Goal: Task Accomplishment & Management: Manage account settings

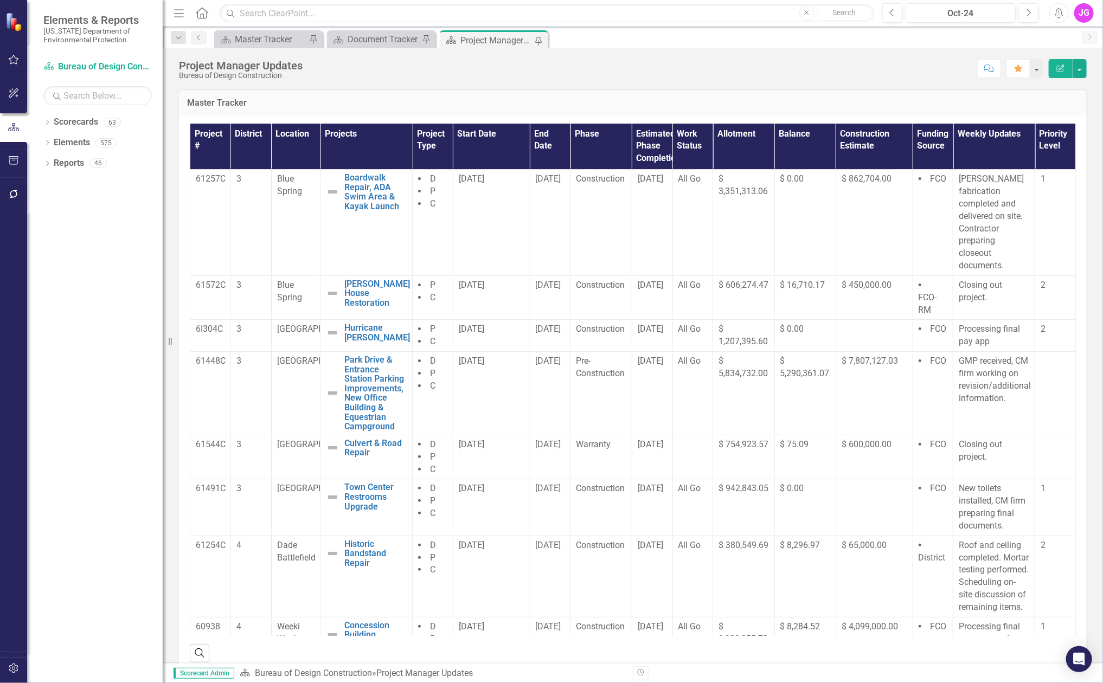
drag, startPoint x: 328, startPoint y: 77, endPoint x: 579, endPoint y: 85, distance: 251.1
click at [328, 77] on div "Score: N/A Oct-24 Completed Comment Favorite Edit Report" at bounding box center [697, 68] width 778 height 18
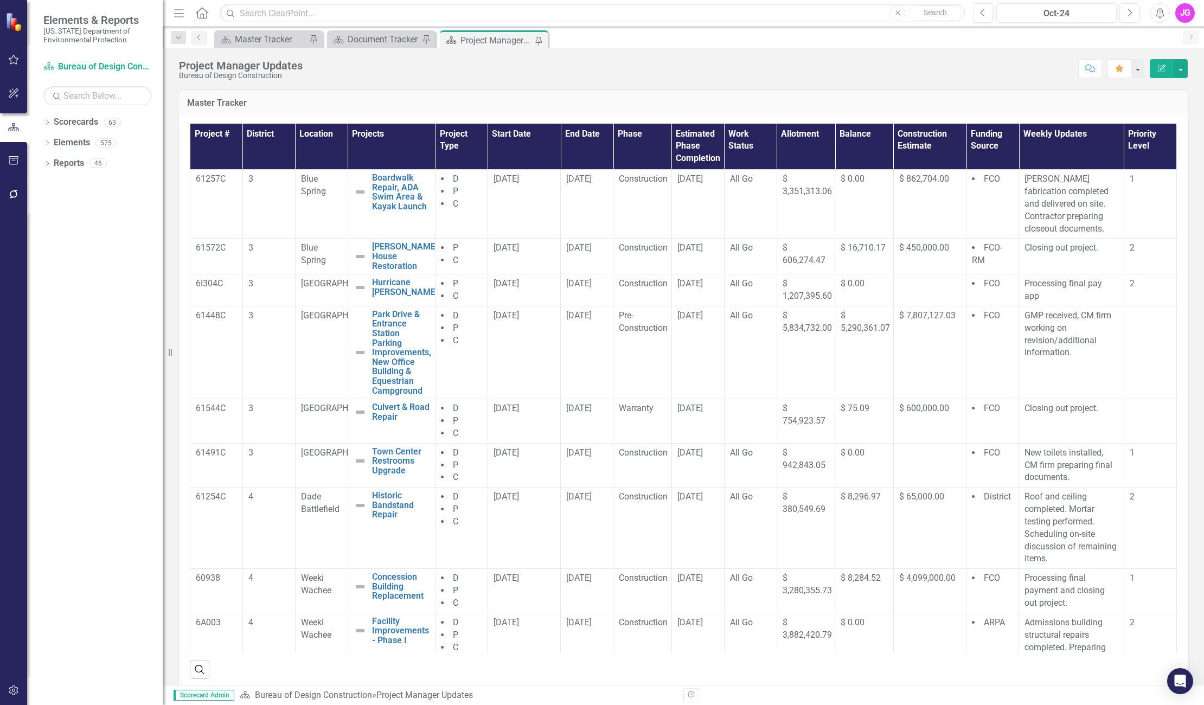
click at [1011, 100] on h3 "Master Tracker" at bounding box center [683, 103] width 992 height 10
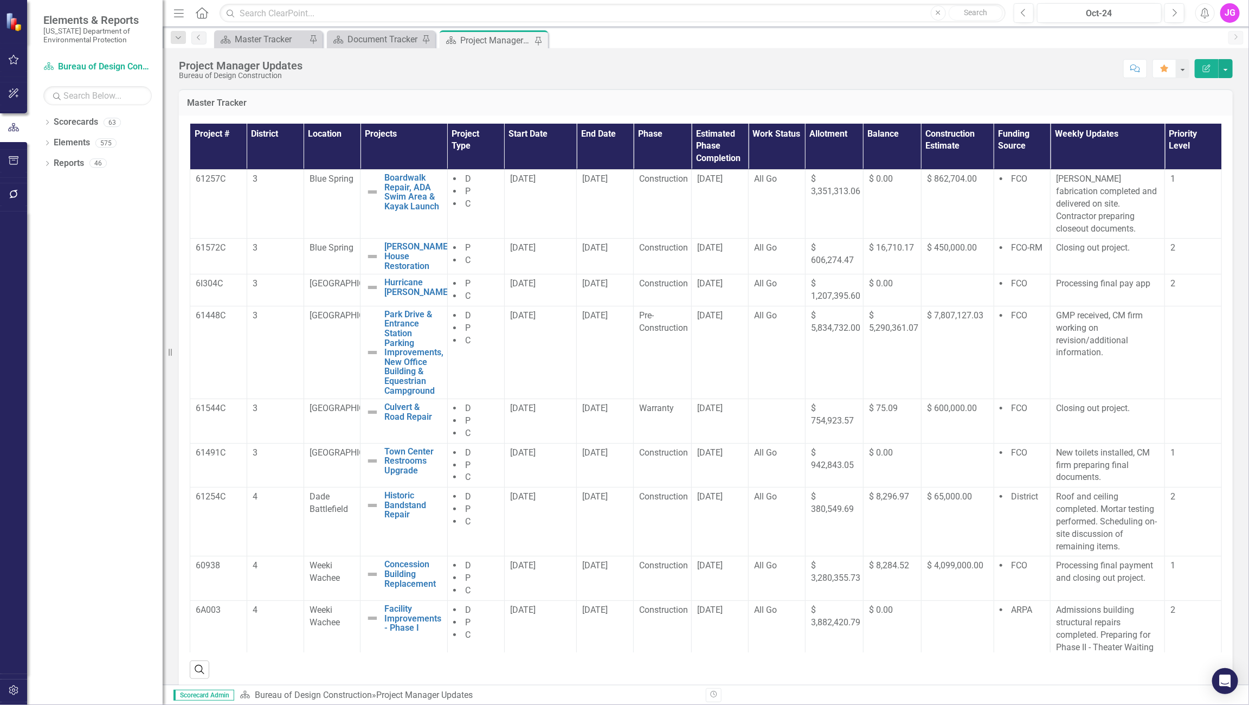
click at [707, 57] on div "Project Manager Updates Bureau of Design Construction Score: N/A Oct-24 Complet…" at bounding box center [706, 64] width 1086 height 33
click at [731, 49] on div "Project Manager Updates Bureau of Design Construction Score: N/A Oct-24 Complet…" at bounding box center [706, 64] width 1086 height 33
click at [704, 36] on div "Scorecard Master Tracker Pin Scorecard Document Tracker Pin Scorecard Project M…" at bounding box center [717, 38] width 1011 height 17
click at [506, 87] on div "Project Manager Updates Bureau of Design Construction Score: N/A Oct-24 Complet…" at bounding box center [706, 366] width 1086 height 636
click at [583, 65] on div "Score: N/A Oct-24 Completed Comment Favorite Edit Report" at bounding box center [770, 68] width 925 height 18
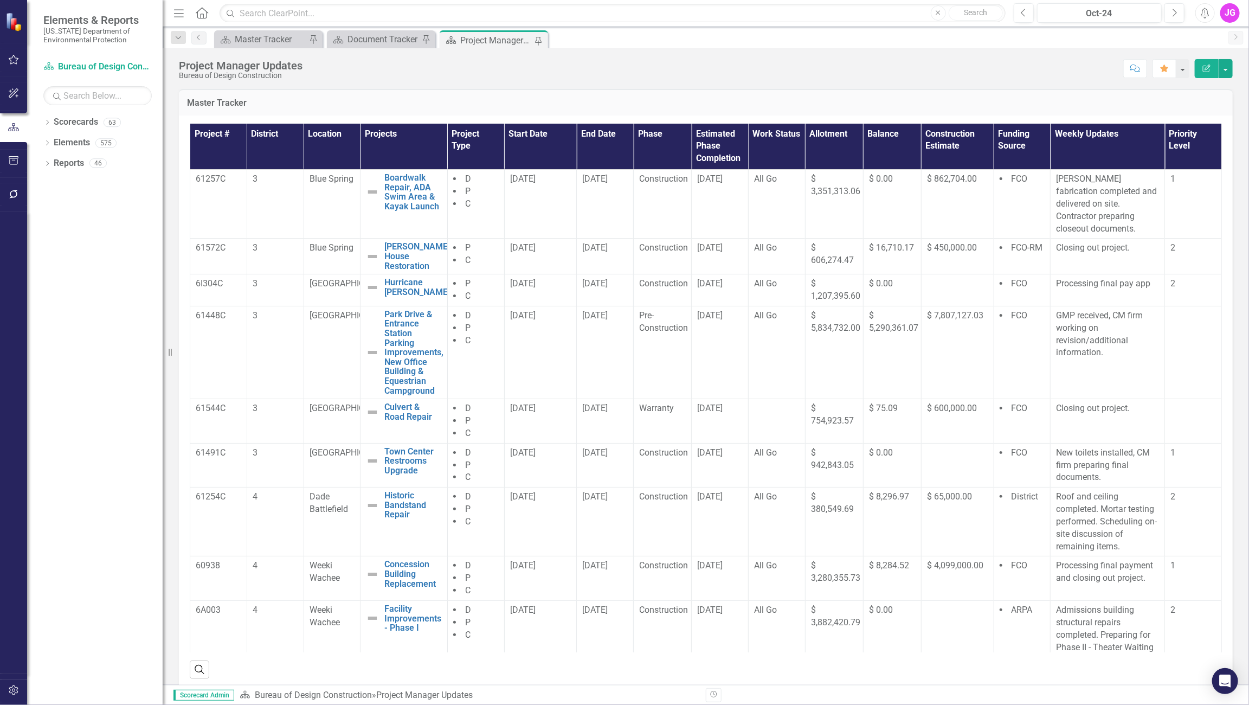
click at [618, 98] on h3 "Master Tracker" at bounding box center [706, 103] width 1038 height 10
click at [666, 74] on div "Score: N/A Oct-24 Completed Comment Favorite Edit Report" at bounding box center [770, 68] width 925 height 18
drag, startPoint x: 486, startPoint y: 86, endPoint x: 565, endPoint y: 247, distance: 179.9
click at [486, 86] on div "Project Manager Updates Bureau of Design Construction Score: N/A Oct-24 Complet…" at bounding box center [706, 366] width 1086 height 636
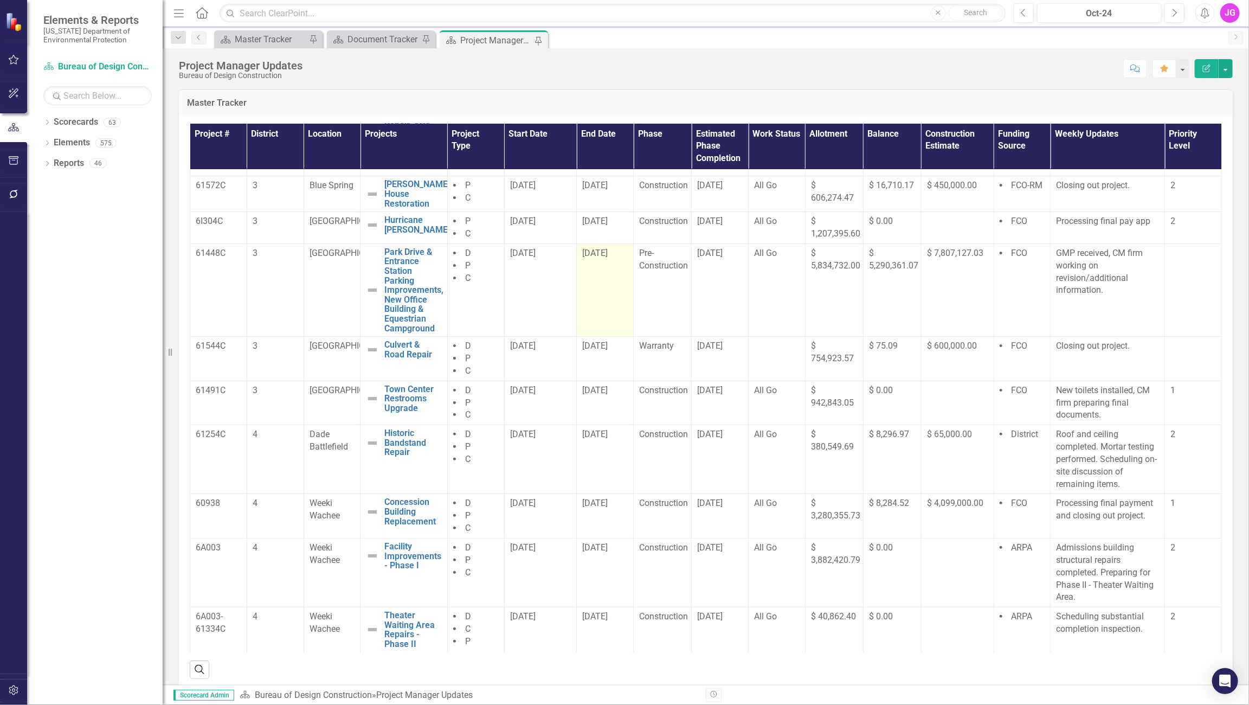
scroll to position [63, 0]
drag, startPoint x: 841, startPoint y: 87, endPoint x: 938, endPoint y: 221, distance: 165.8
click at [841, 87] on div "Project Manager Updates Bureau of Design Construction Score: N/A Oct-24 Complet…" at bounding box center [706, 366] width 1086 height 636
click at [719, 80] on div "Project Manager Updates Bureau of Design Construction Score: N/A Oct-24 Complet…" at bounding box center [706, 64] width 1086 height 33
click at [893, 71] on div "Score: N/A Oct-24 Completed Comment Favorite Edit Report" at bounding box center [770, 68] width 925 height 18
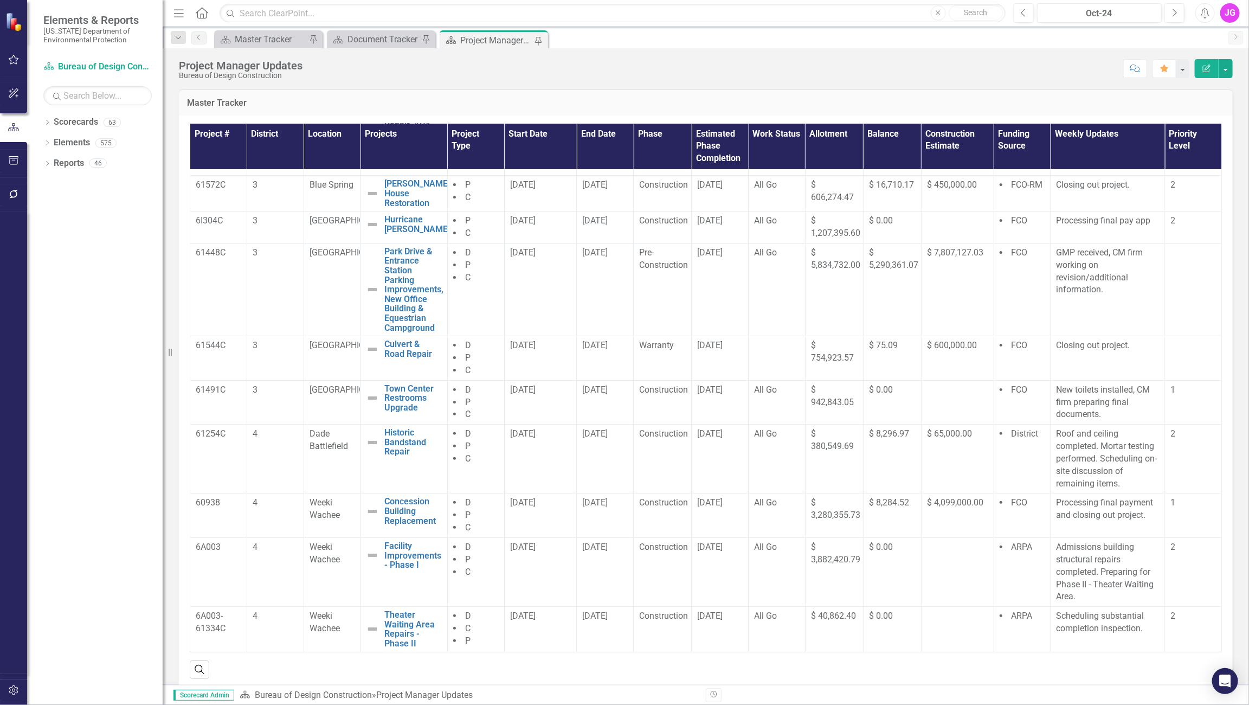
drag, startPoint x: 769, startPoint y: 82, endPoint x: 982, endPoint y: 138, distance: 220.8
click at [769, 82] on div "Project Manager Updates Bureau of Design Construction Score: N/A Oct-24 Complet…" at bounding box center [706, 366] width 1086 height 636
drag, startPoint x: 733, startPoint y: 84, endPoint x: 749, endPoint y: 100, distance: 21.9
click at [733, 84] on div "Project Manager Updates Bureau of Design Construction Score: N/A Oct-24 Complet…" at bounding box center [706, 366] width 1086 height 636
drag, startPoint x: 749, startPoint y: 82, endPoint x: 1060, endPoint y: 175, distance: 324.9
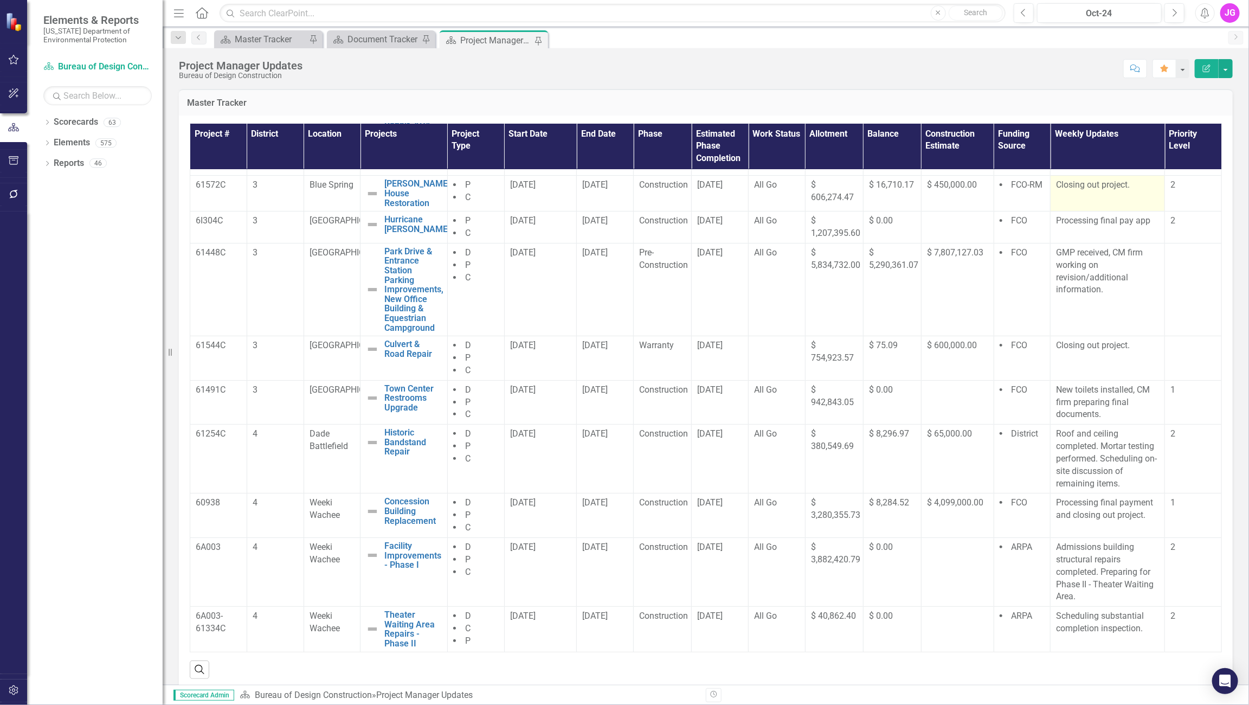
click at [749, 82] on div "Project Manager Updates Bureau of Design Construction Score: N/A Oct-24 Complet…" at bounding box center [706, 366] width 1086 height 636
click at [679, 101] on h3 "Master Tracker" at bounding box center [706, 103] width 1038 height 10
drag, startPoint x: 692, startPoint y: 74, endPoint x: 723, endPoint y: 79, distance: 31.8
click at [692, 74] on div "Score: N/A Oct-24 Completed Comment Favorite Edit Report" at bounding box center [770, 68] width 925 height 18
click at [625, 77] on div "Score: N/A Oct-24 Completed Comment Favorite Edit Report" at bounding box center [770, 68] width 925 height 18
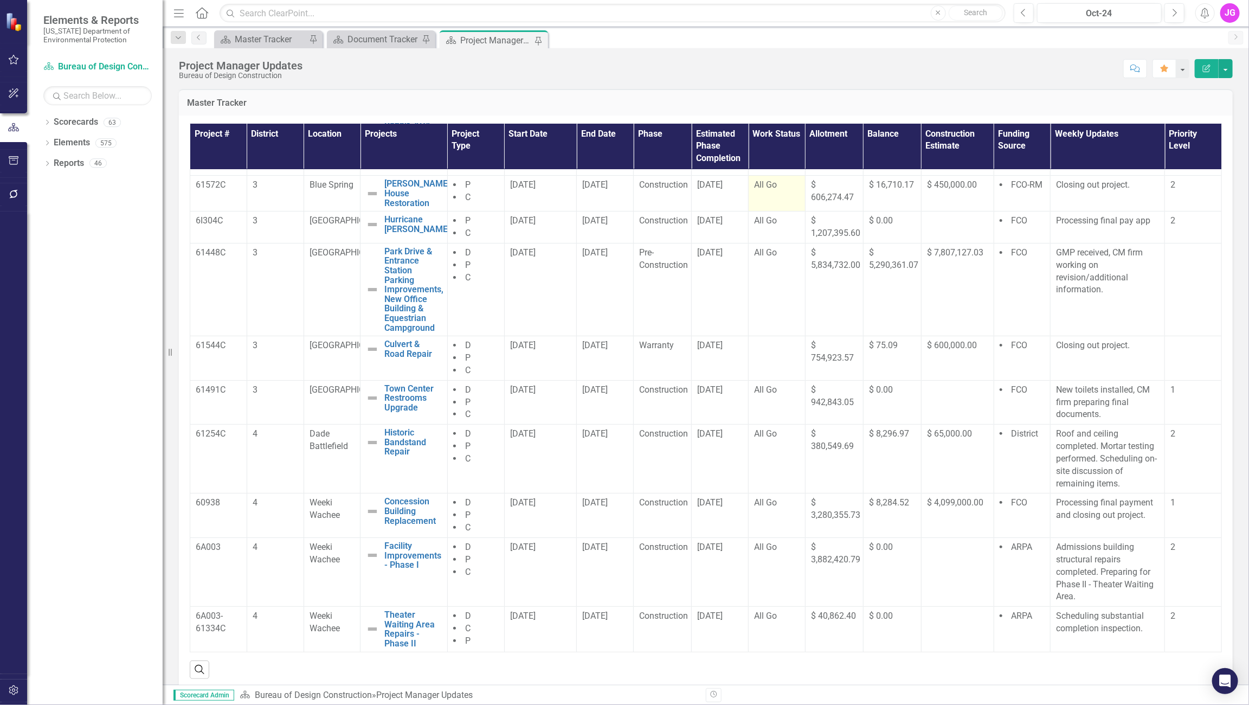
drag, startPoint x: 694, startPoint y: 66, endPoint x: 788, endPoint y: 191, distance: 156.0
click at [694, 66] on div "Score: N/A Oct-24 Completed Comment Favorite Edit Report" at bounding box center [770, 68] width 925 height 18
click at [1039, 603] on p "Scheduling substantial completion inspection." at bounding box center [1107, 622] width 103 height 25
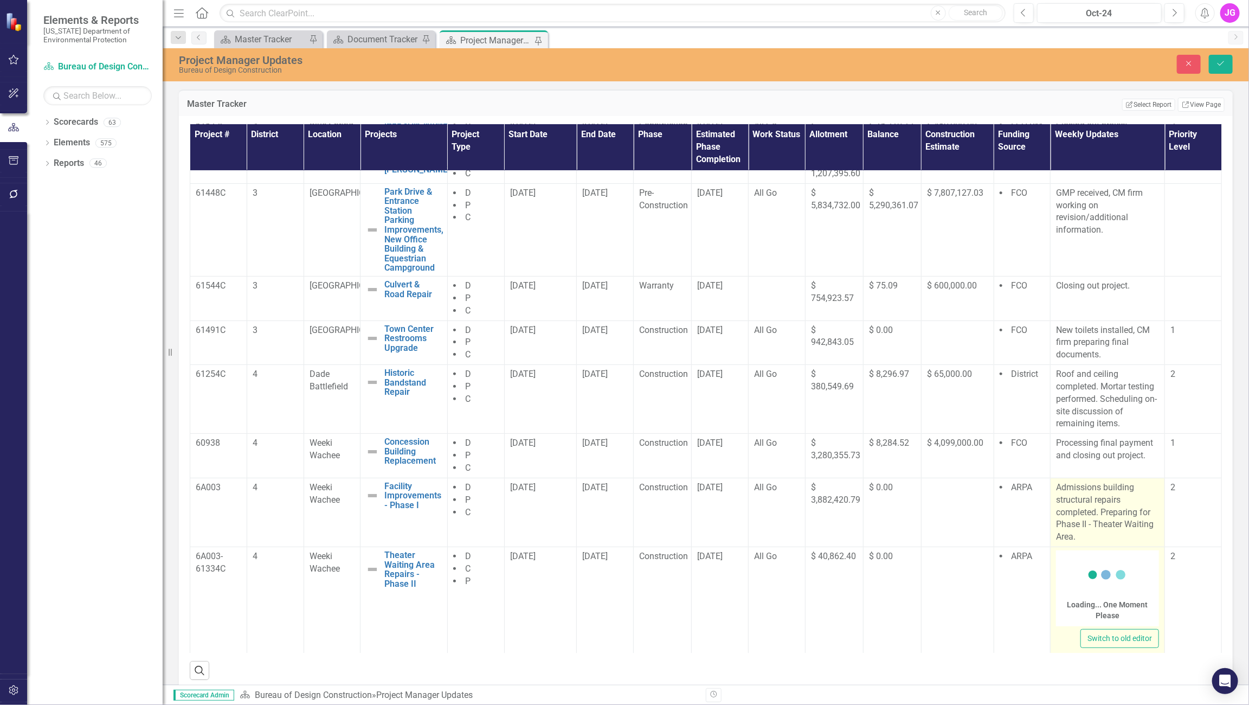
scroll to position [131, 0]
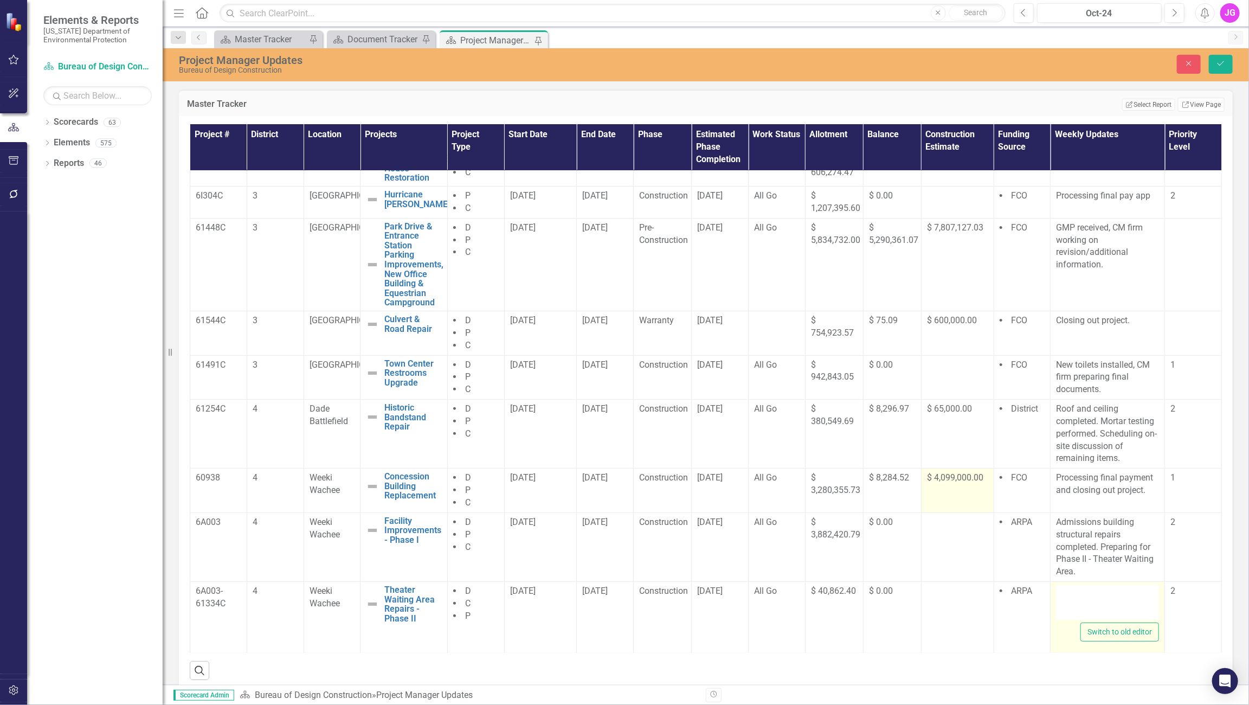
type textarea "<p>Scheduling substantial completion inspection.</p>"
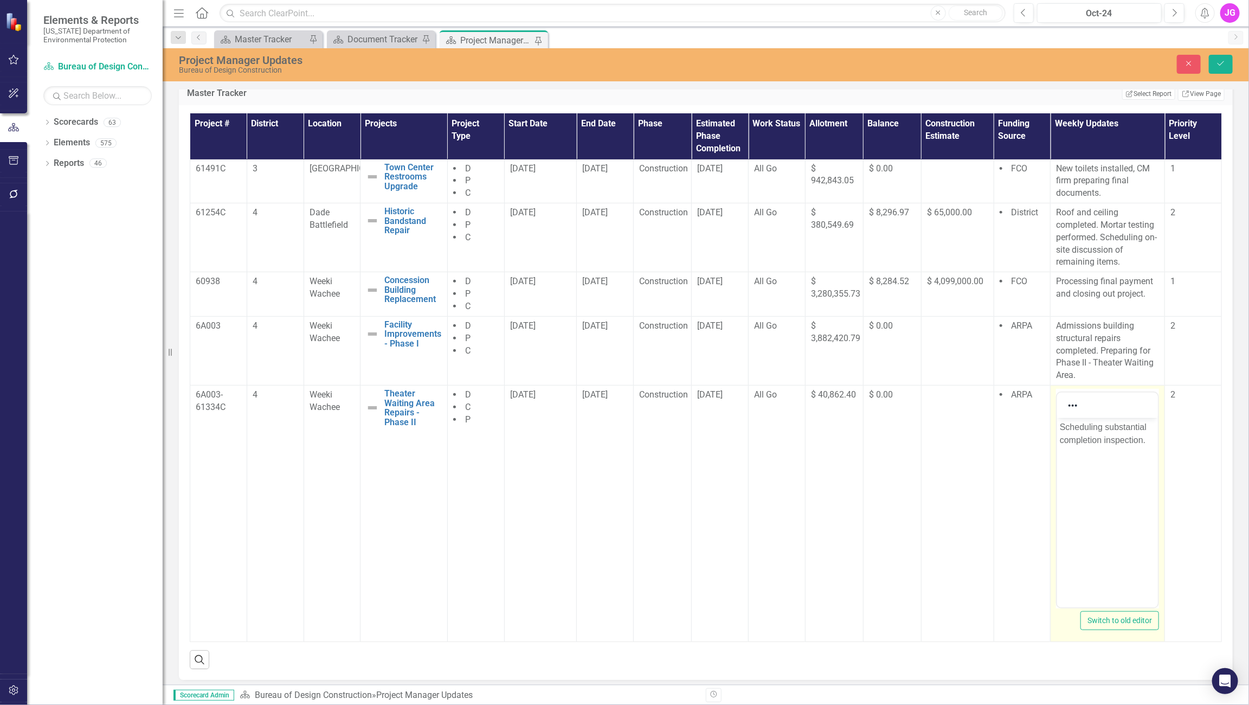
scroll to position [17, 0]
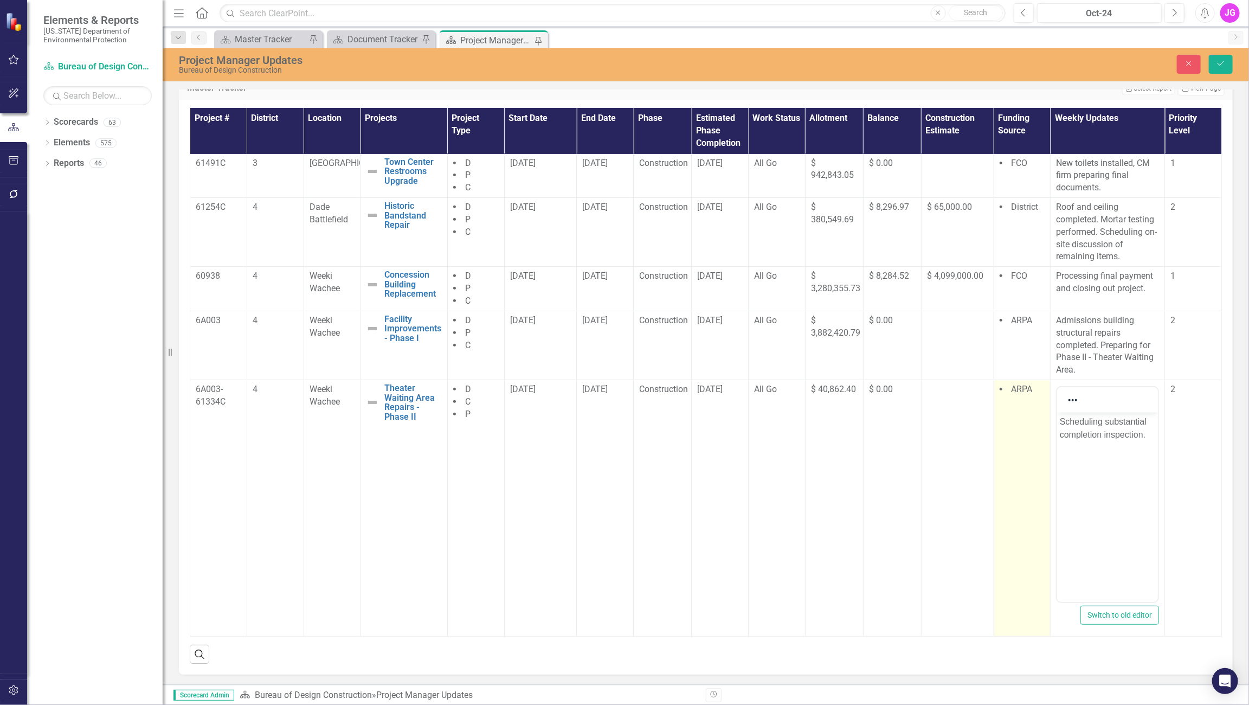
drag, startPoint x: 885, startPoint y: 85, endPoint x: 1019, endPoint y: 382, distance: 326.1
click at [885, 85] on div "Project Manager Updates Bureau of Design Construction Close Save Master Tracker…" at bounding box center [706, 366] width 1086 height 636
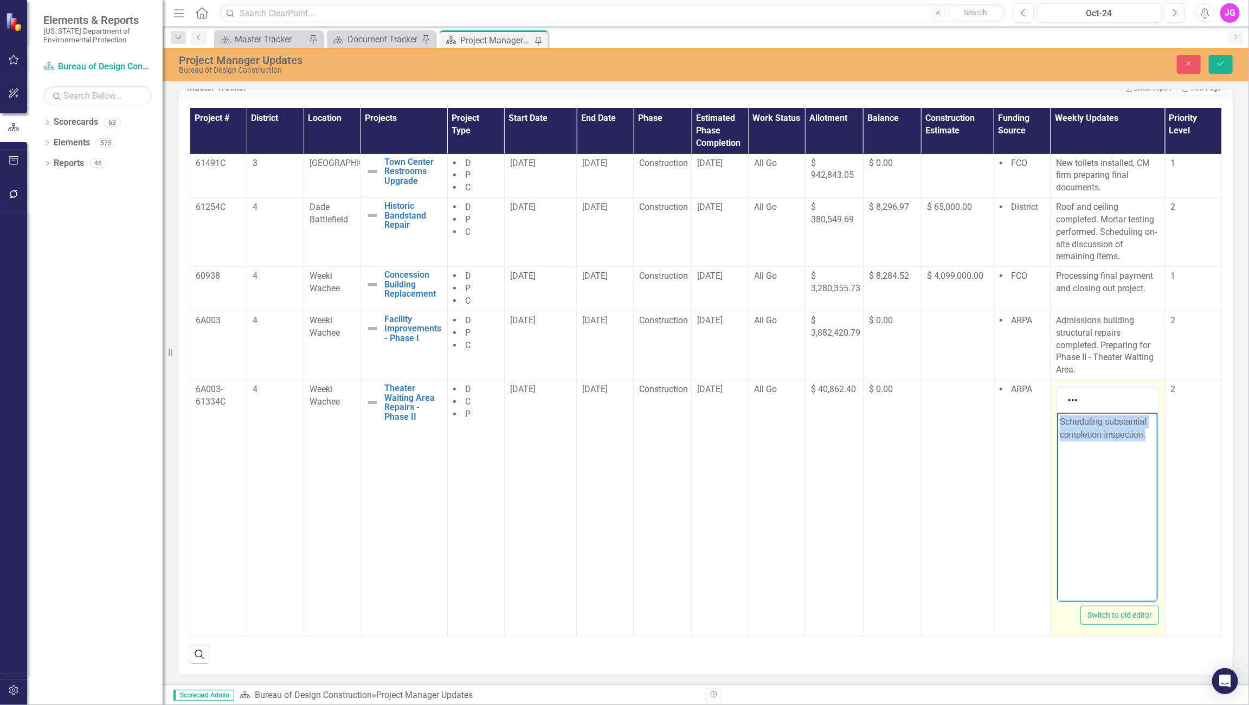
drag, startPoint x: 1147, startPoint y: 432, endPoint x: 1060, endPoint y: 417, distance: 87.4
click at [1039, 417] on p "Scheduling substantial completion inspection." at bounding box center [1107, 428] width 95 height 26
click at [1039, 423] on p "Schedule" at bounding box center [1107, 421] width 95 height 13
click at [946, 179] on td at bounding box center [957, 175] width 73 height 44
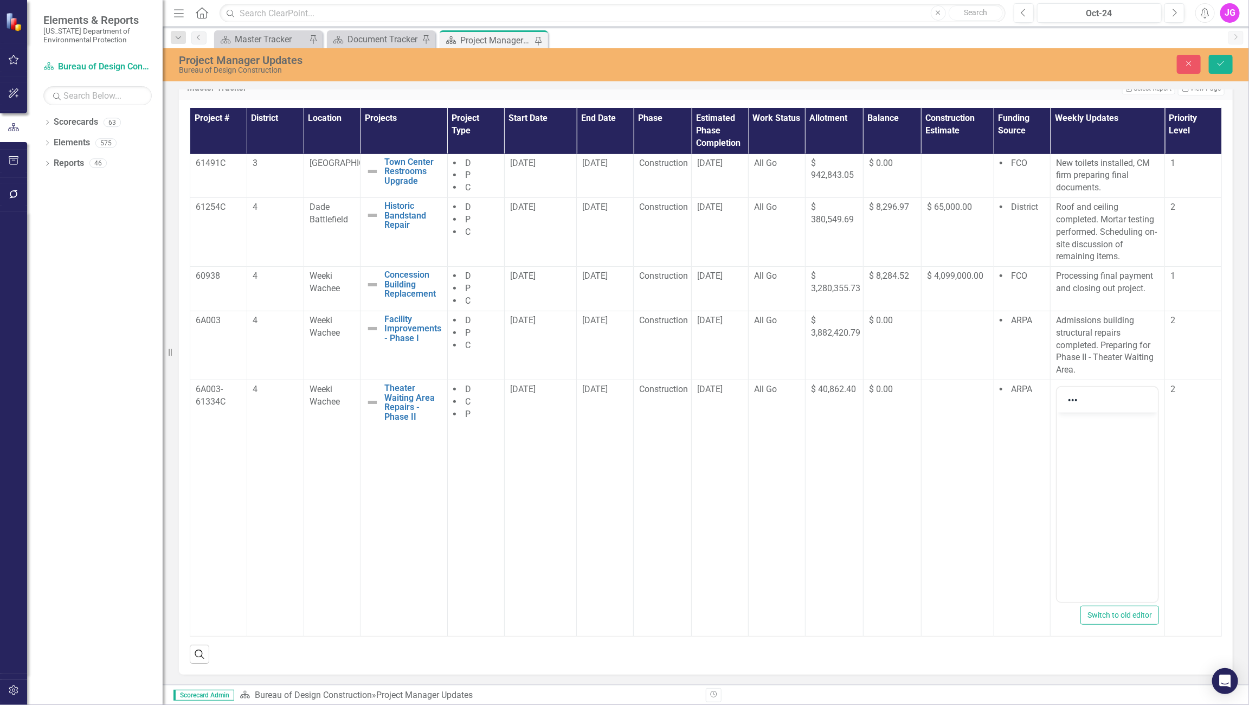
click at [1039, 429] on body "Rich Text Area. Press ALT-0 for help." at bounding box center [1107, 493] width 101 height 163
click at [899, 85] on div "Project Manager Updates Bureau of Design Construction Close Save Master Tracker…" at bounding box center [706, 366] width 1086 height 636
click at [1039, 444] on body "Substantial inspection completed." at bounding box center [1107, 493] width 101 height 163
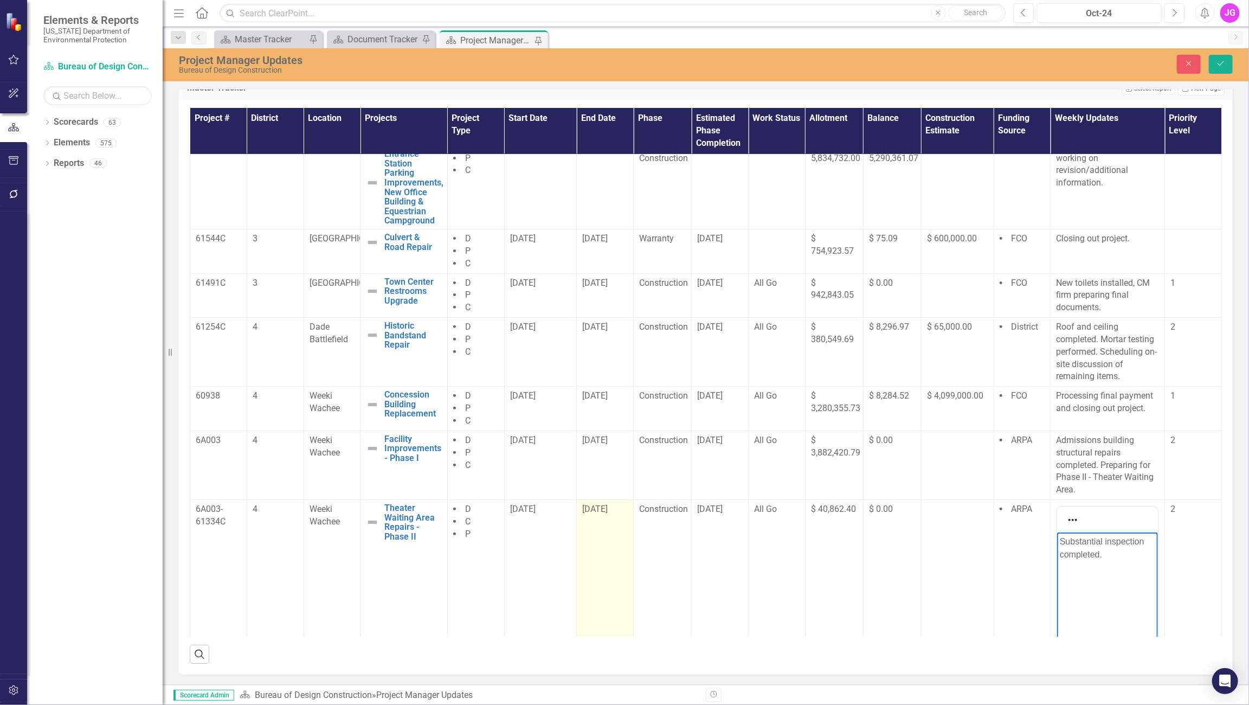
scroll to position [154, 0]
click at [602, 533] on td "[DATE]" at bounding box center [605, 628] width 57 height 256
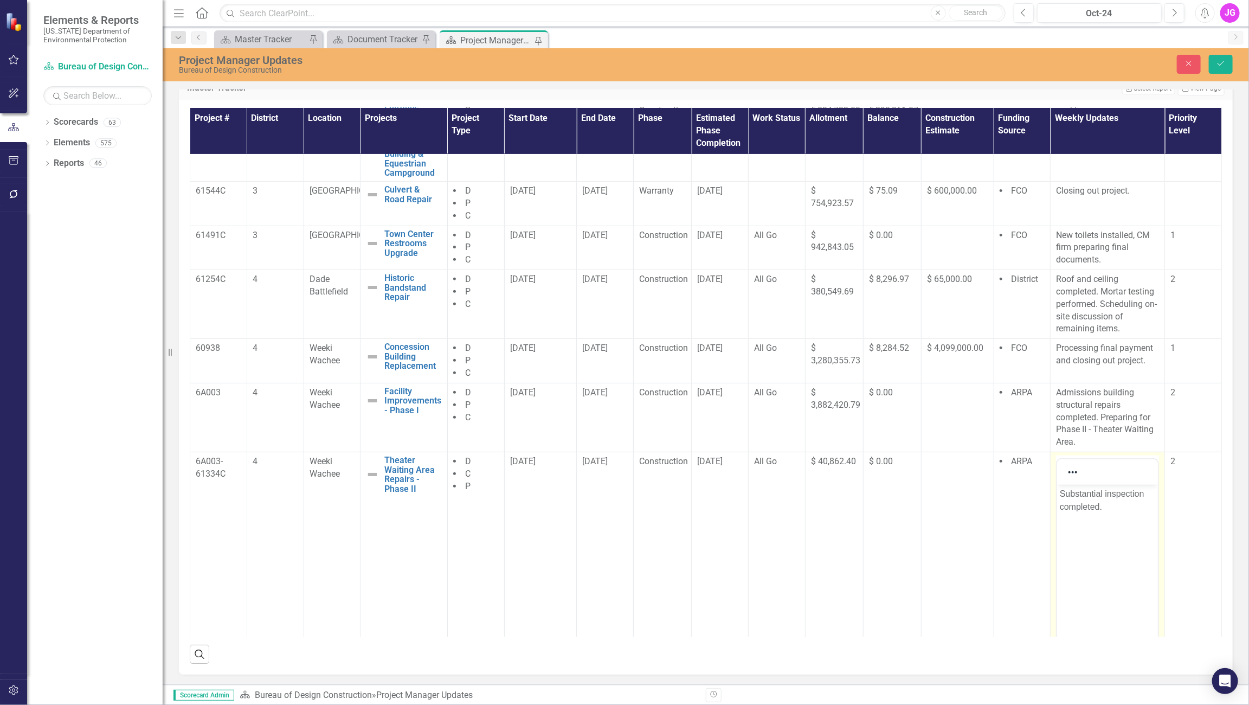
scroll to position [274, 0]
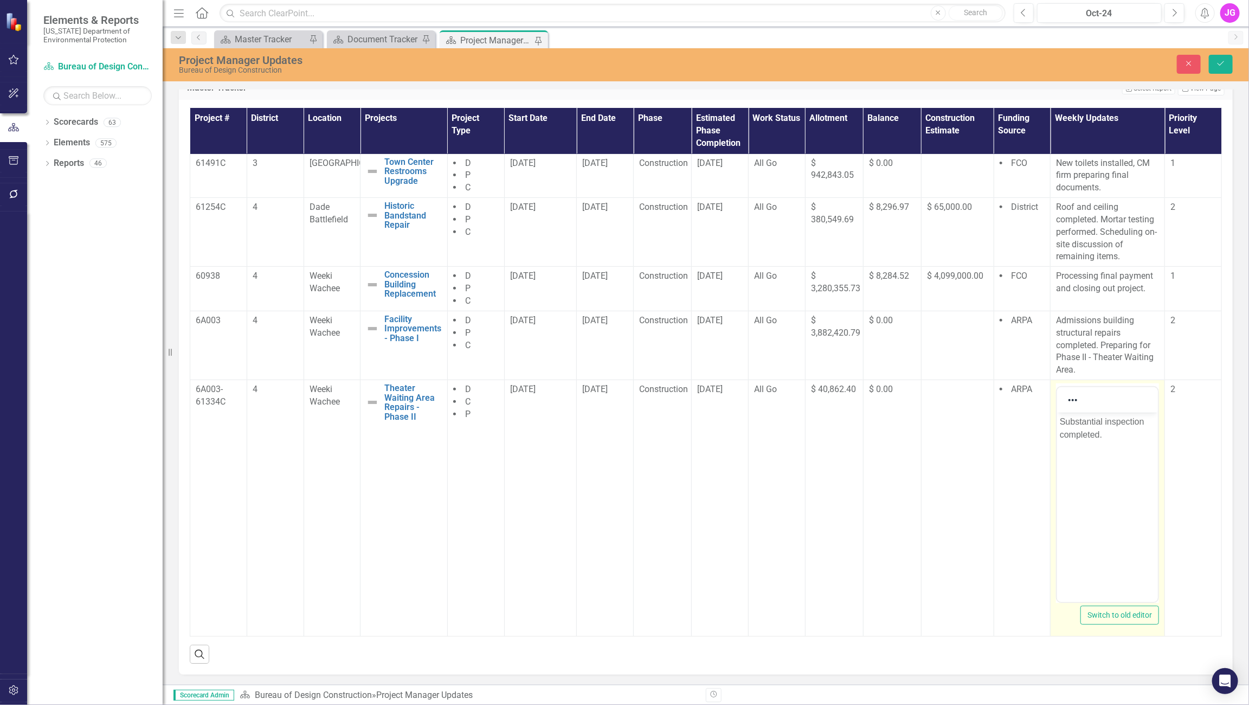
click at [1039, 432] on p "Substantial inspection completed." at bounding box center [1107, 428] width 95 height 26
drag, startPoint x: 1224, startPoint y: 64, endPoint x: 1249, endPoint y: 126, distance: 66.6
click at [1039, 64] on icon "Save" at bounding box center [1221, 64] width 10 height 8
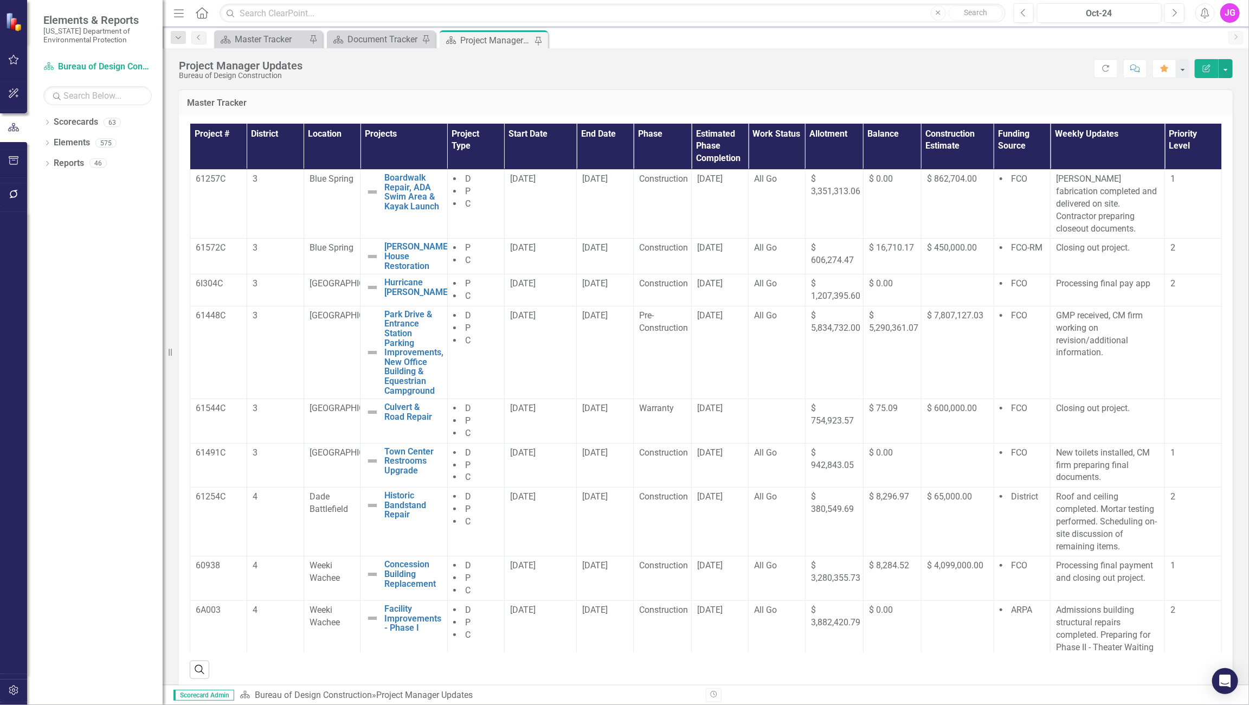
click at [778, 90] on div "Master Tracker" at bounding box center [706, 102] width 1054 height 27
drag, startPoint x: 949, startPoint y: 95, endPoint x: 949, endPoint y: 104, distance: 8.1
click at [949, 95] on div "Master Tracker" at bounding box center [706, 102] width 1054 height 27
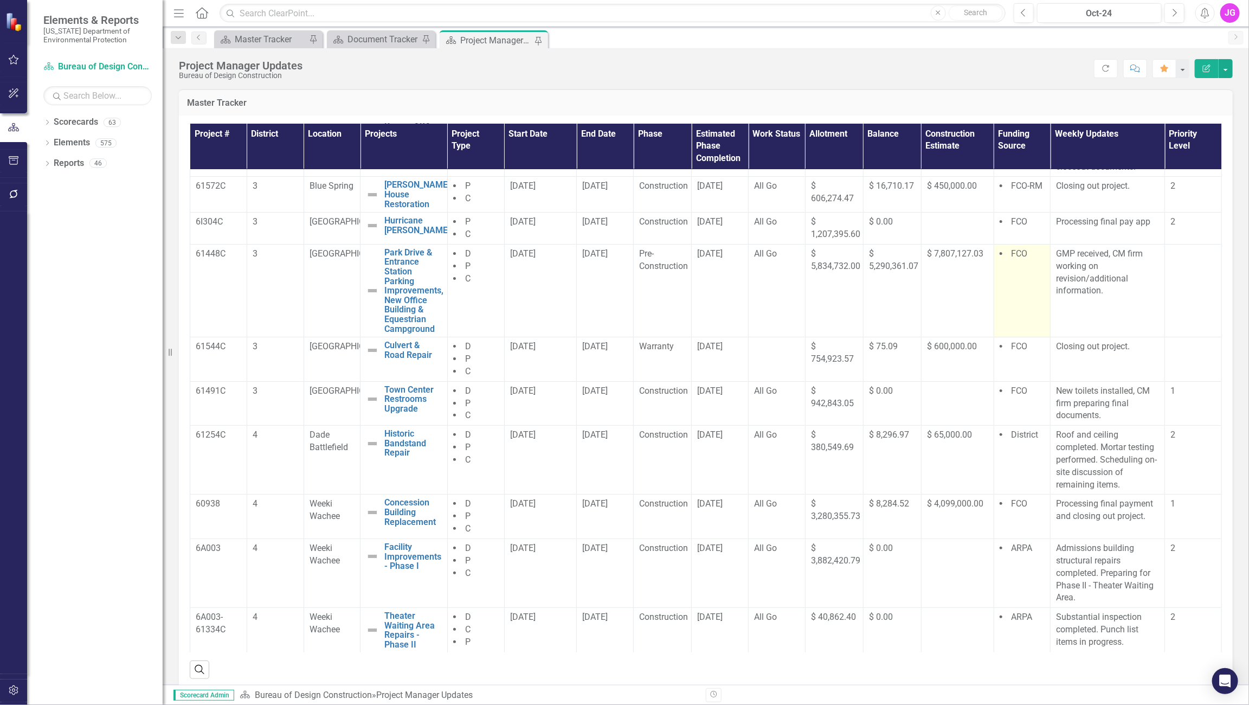
scroll to position [63, 0]
click at [675, 69] on div "Score: N/A Oct-24 Completed Refresh Comment Favorite Edit Report" at bounding box center [770, 68] width 925 height 18
